Goal: Task Accomplishment & Management: Manage account settings

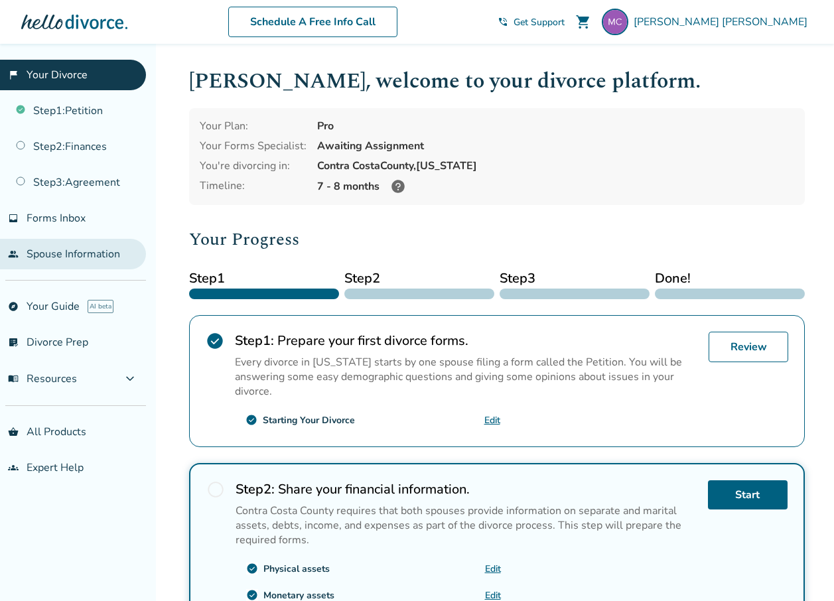
click at [113, 256] on link "people Spouse Information" at bounding box center [73, 254] width 146 height 31
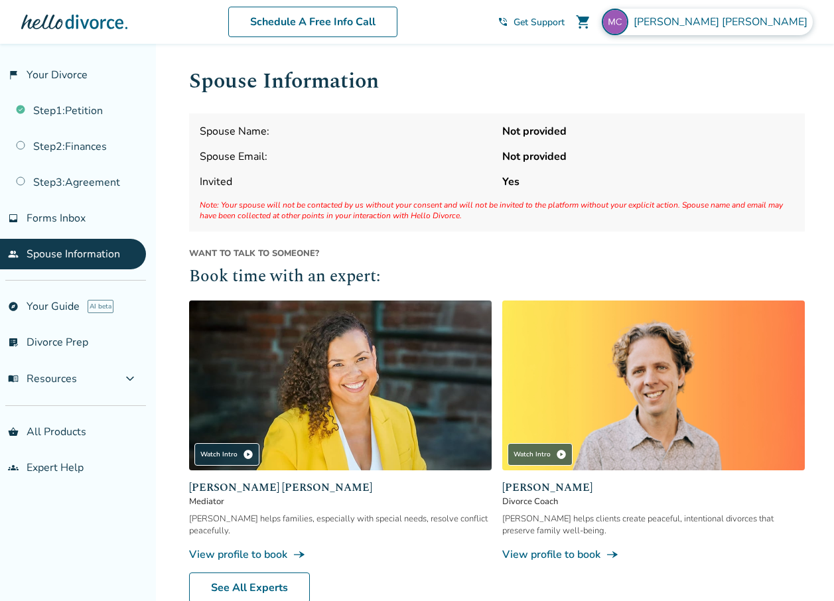
click at [782, 18] on span "[PERSON_NAME]" at bounding box center [723, 22] width 179 height 15
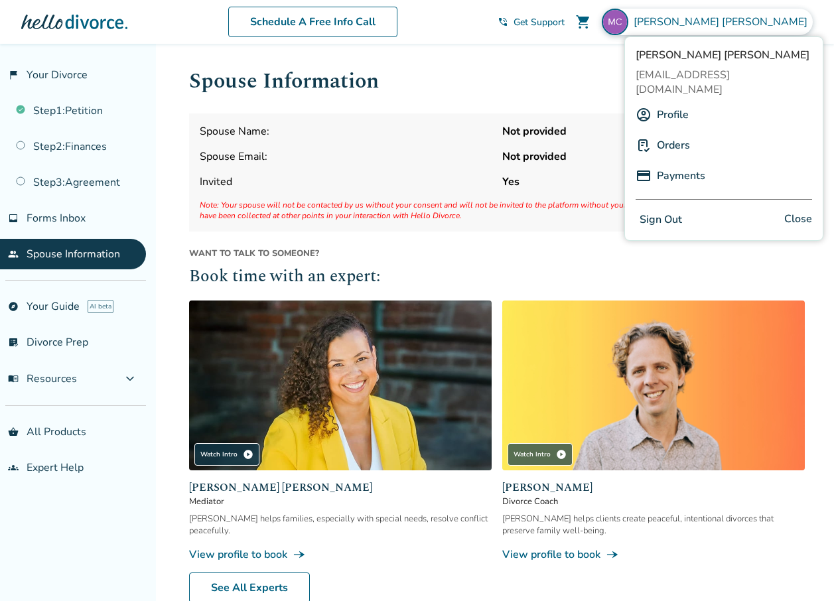
click at [665, 211] on button "Sign Out" at bounding box center [661, 219] width 50 height 19
